Goal: Information Seeking & Learning: Learn about a topic

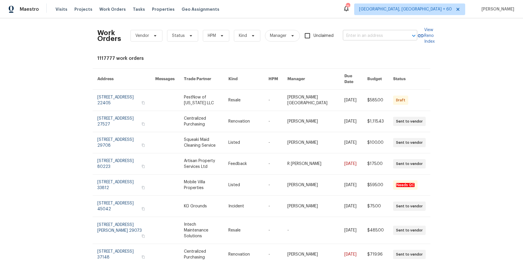
click at [363, 37] on input "text" at bounding box center [372, 35] width 58 height 9
paste input "[STREET_ADDRESS][US_STATE]"
type input "[STREET_ADDRESS][US_STATE]"
click at [364, 49] on li "[STREET_ADDRESS][US_STATE]" at bounding box center [379, 49] width 74 height 10
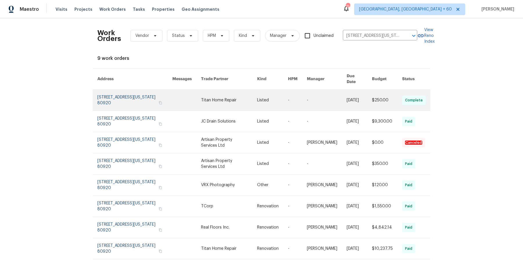
click at [314, 95] on link at bounding box center [327, 100] width 40 height 21
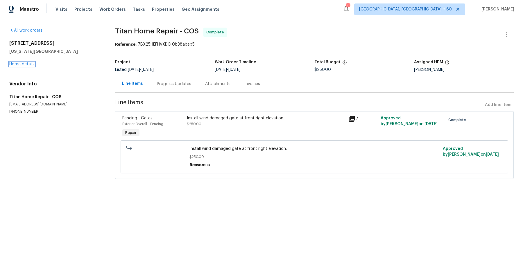
click at [28, 65] on link "Home details" at bounding box center [21, 64] width 25 height 4
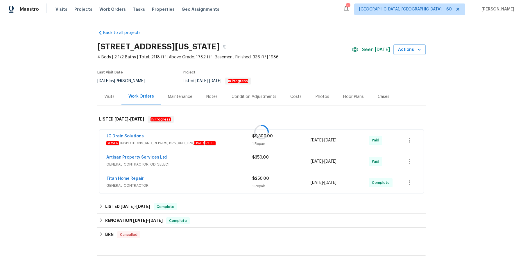
click at [193, 141] on div at bounding box center [261, 132] width 523 height 264
click at [220, 138] on div "JC Drain Solutions" at bounding box center [179, 136] width 146 height 7
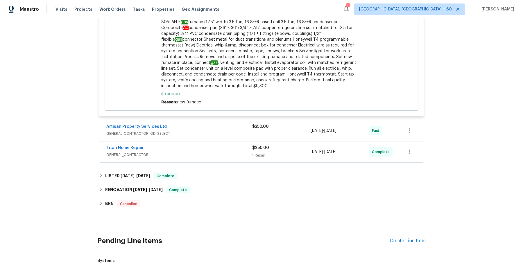
scroll to position [443, 0]
click at [251, 120] on div "Artisan Property Services Ltd GENERAL_CONTRACTOR, OD_SELECT $350.00 [DATE] - [D…" at bounding box center [261, 130] width 324 height 21
click at [249, 123] on div "Artisan Property Services Ltd" at bounding box center [179, 126] width 146 height 7
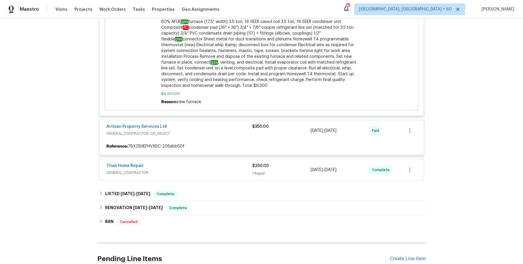
scroll to position [468, 0]
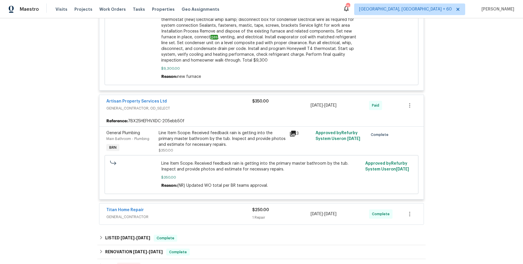
click at [233, 214] on span "GENERAL_CONTRACTOR" at bounding box center [179, 217] width 146 height 6
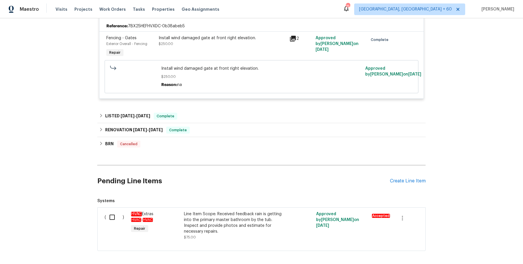
scroll to position [675, 0]
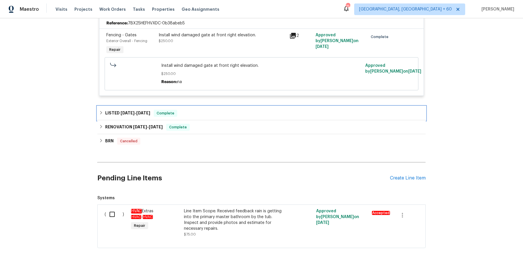
click at [238, 106] on div "LISTED [DATE] - [DATE] Complete" at bounding box center [261, 113] width 328 height 14
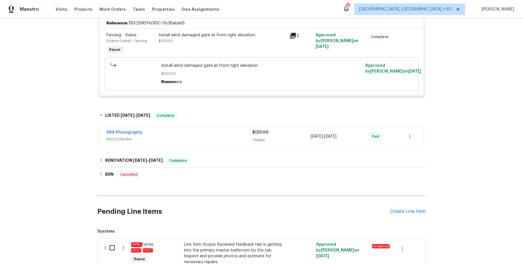
click at [230, 137] on span "PHOTOGRAPHY" at bounding box center [179, 140] width 146 height 6
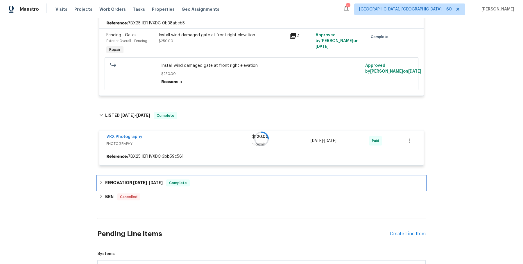
click at [206, 176] on div "RENOVATION [DATE] - [DATE] Complete" at bounding box center [261, 183] width 328 height 14
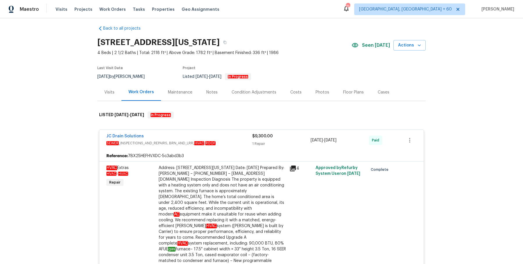
scroll to position [0, 0]
